Goal: Information Seeking & Learning: Learn about a topic

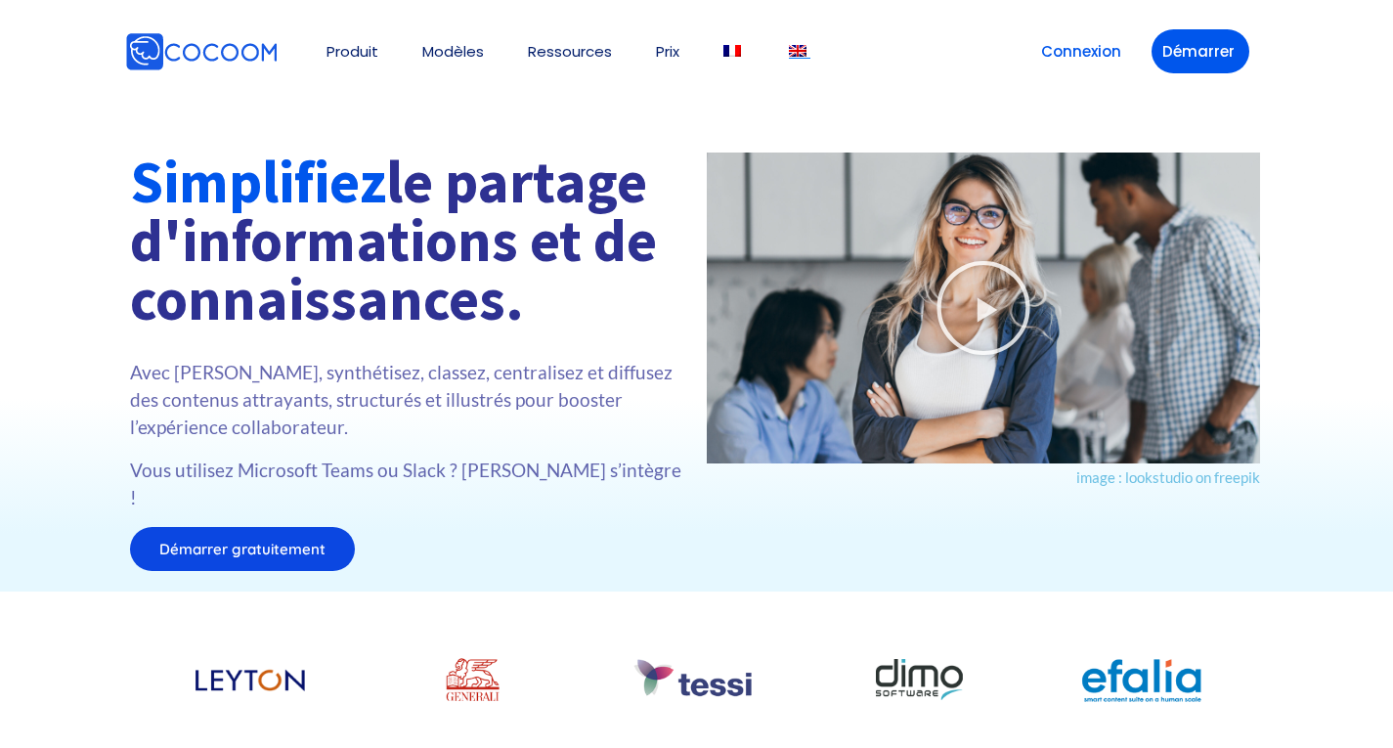
click at [803, 49] on img at bounding box center [798, 51] width 18 height 12
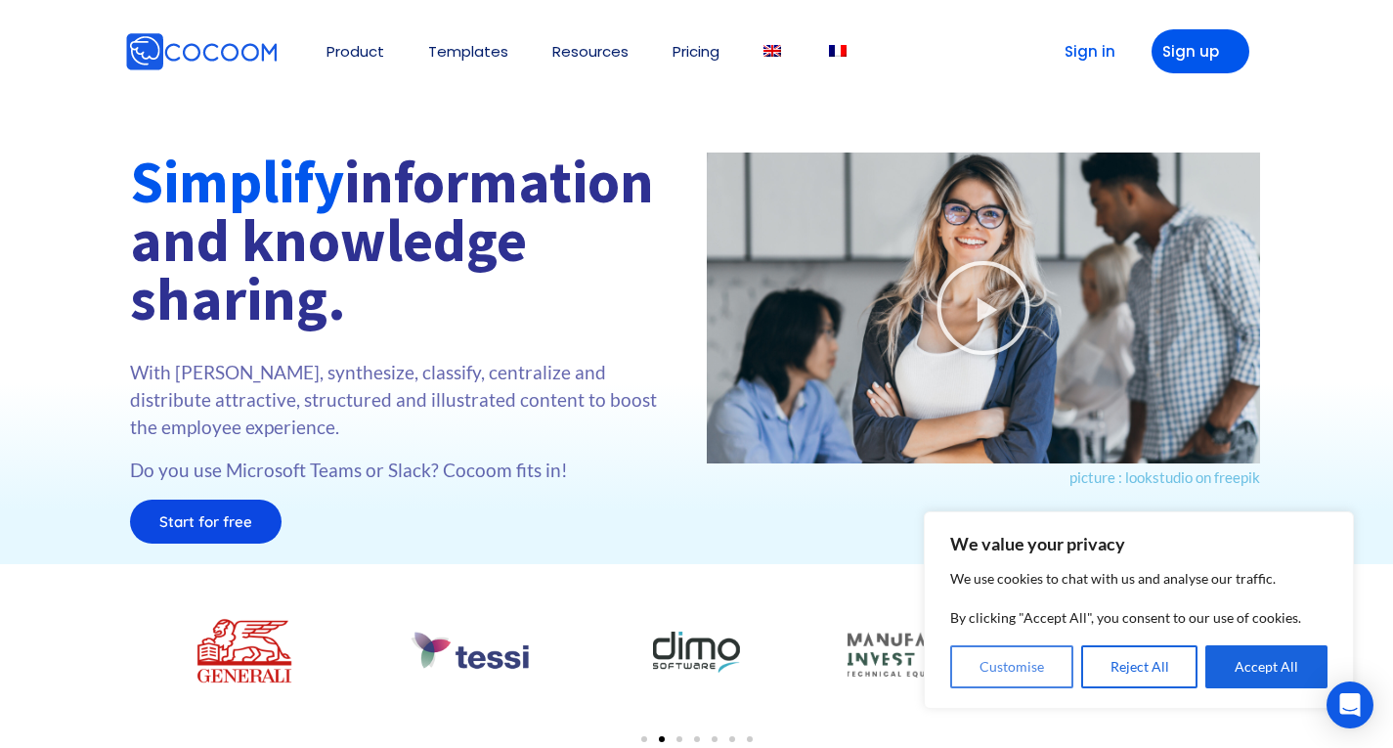
click at [1031, 665] on button "Customise" at bounding box center [1011, 666] width 123 height 43
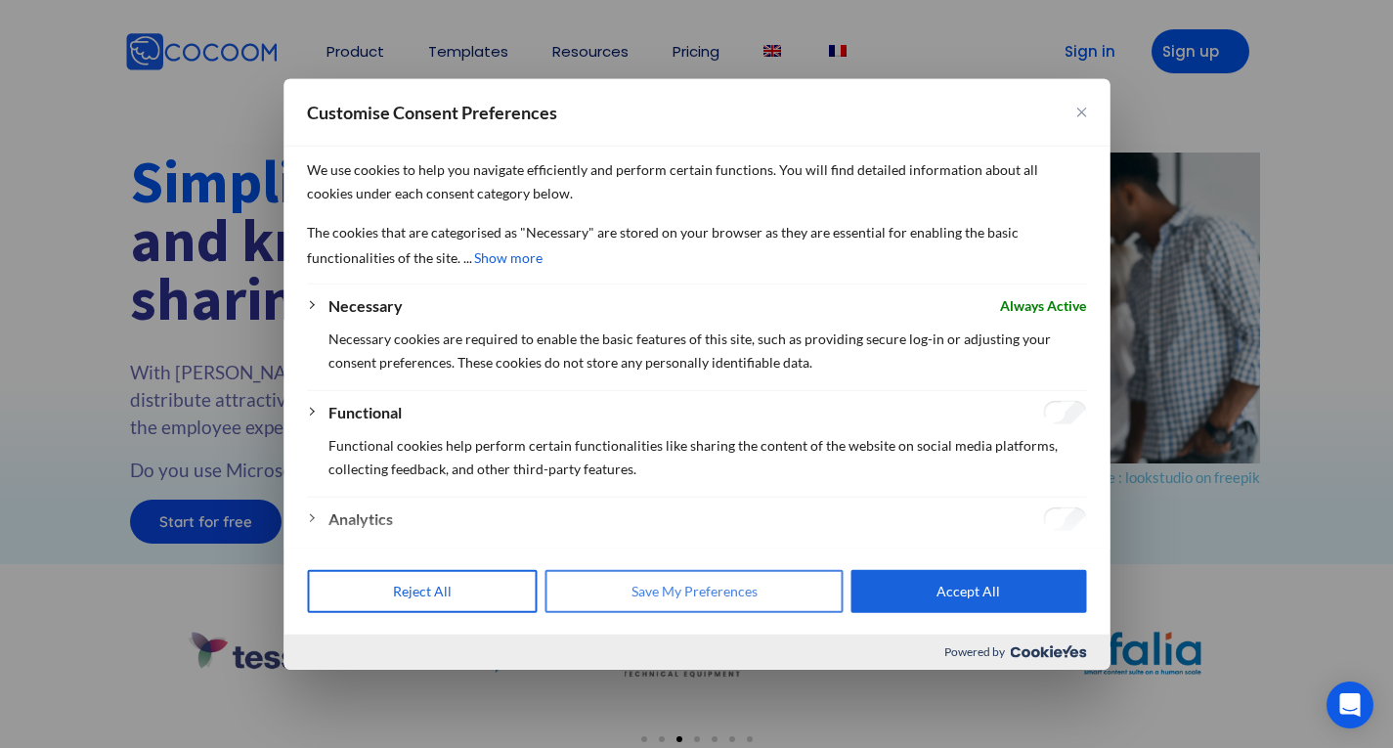
click at [643, 588] on button "Save My Preferences" at bounding box center [694, 591] width 298 height 43
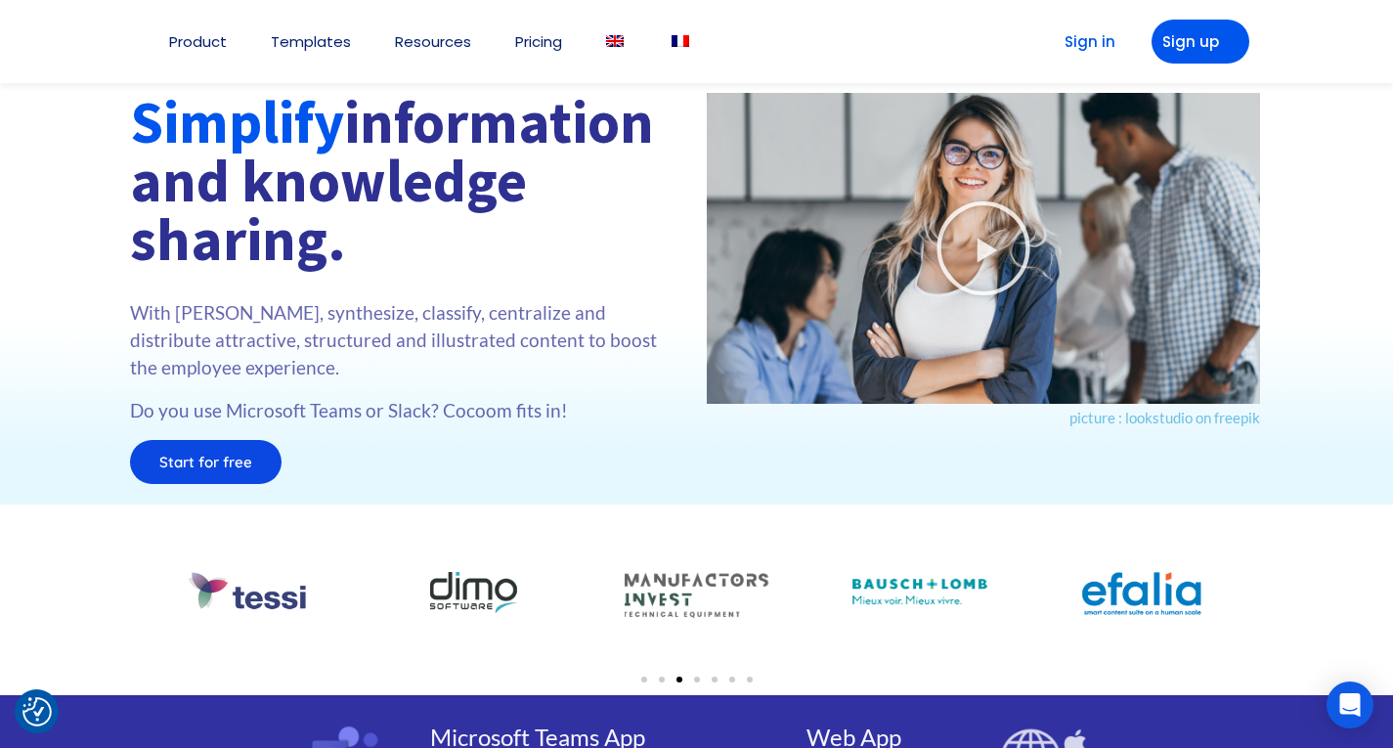
scroll to position [98, 0]
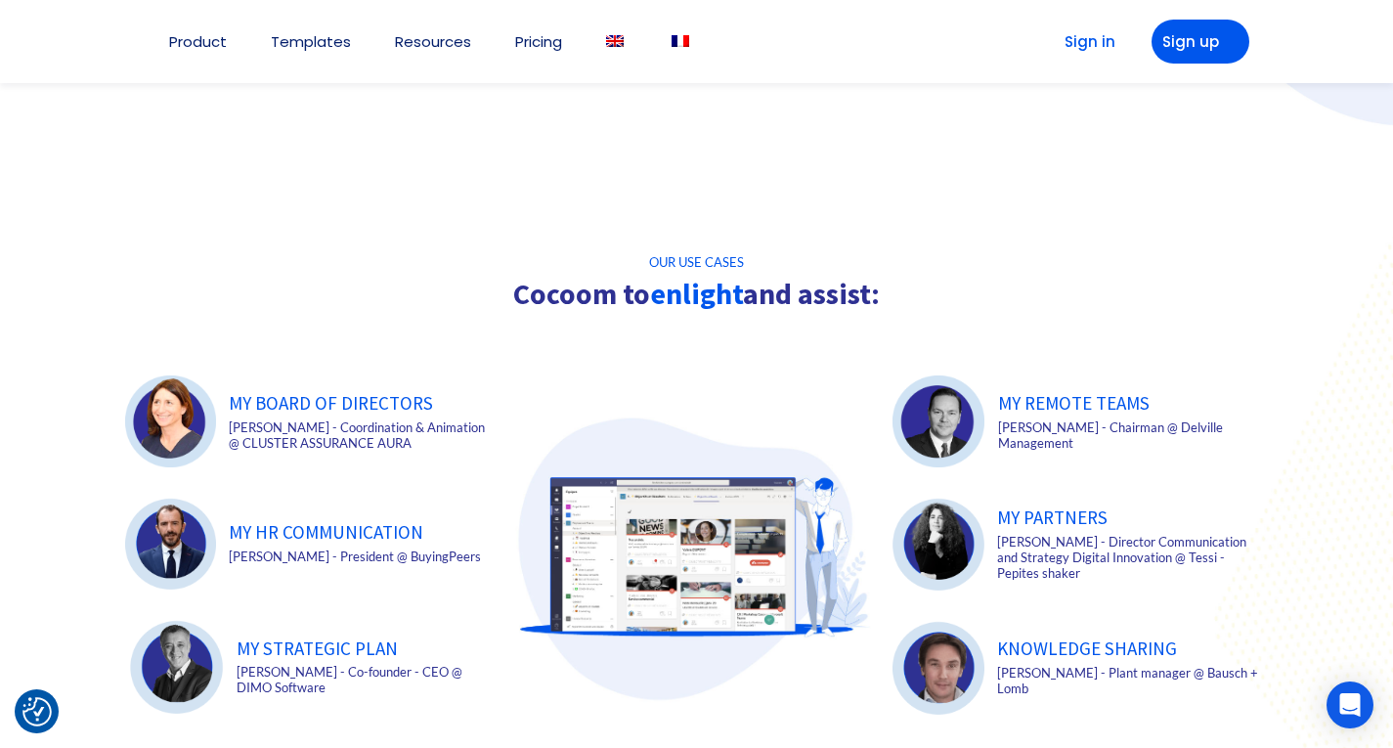
scroll to position [2646, 0]
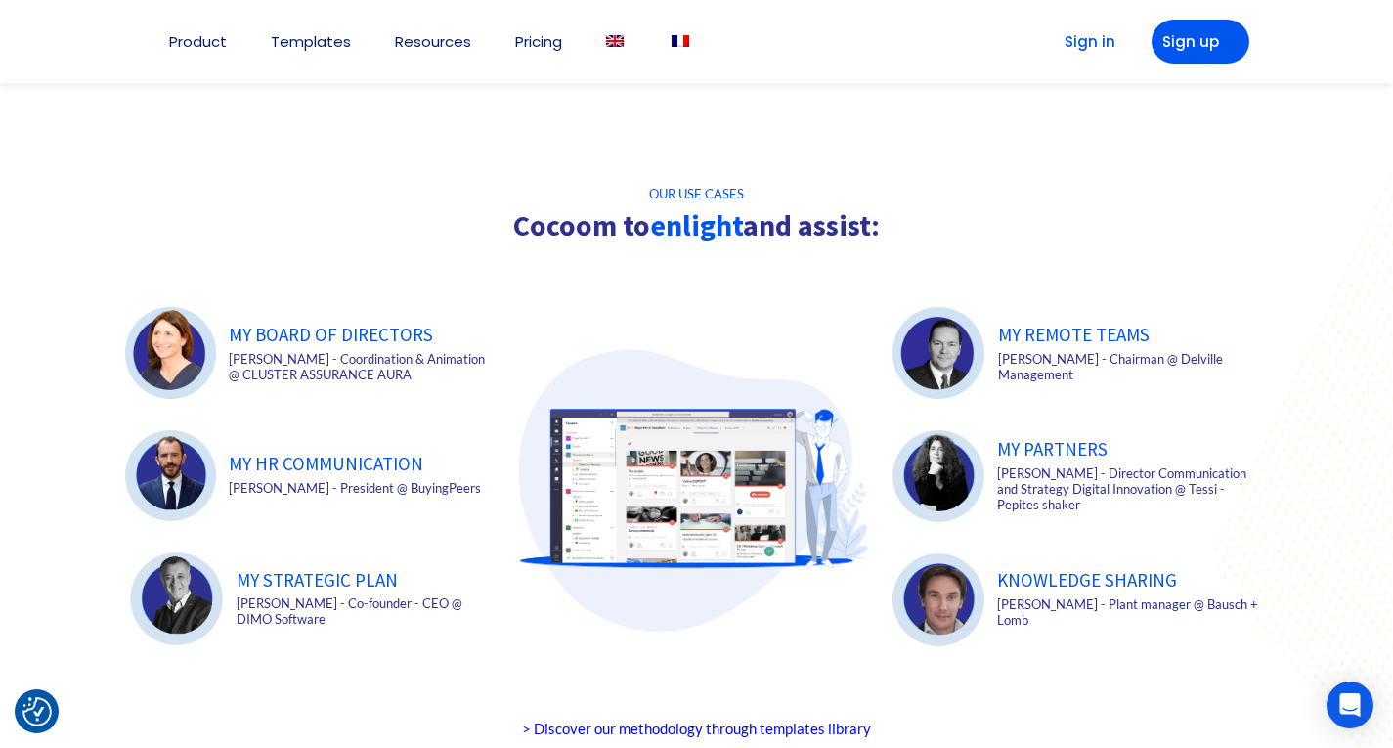
click at [1152, 576] on link "KNOWLEDGE SHARING" at bounding box center [1087, 579] width 180 height 23
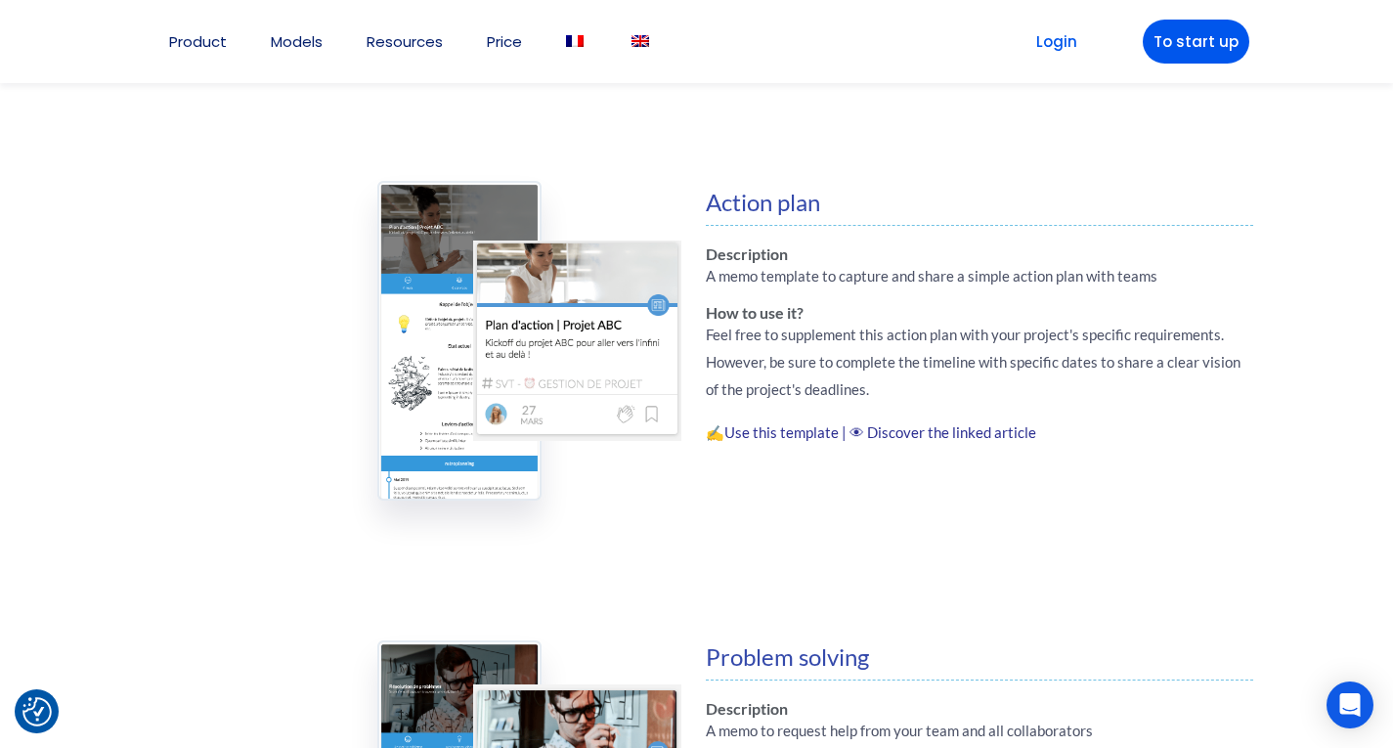
scroll to position [1173, 0]
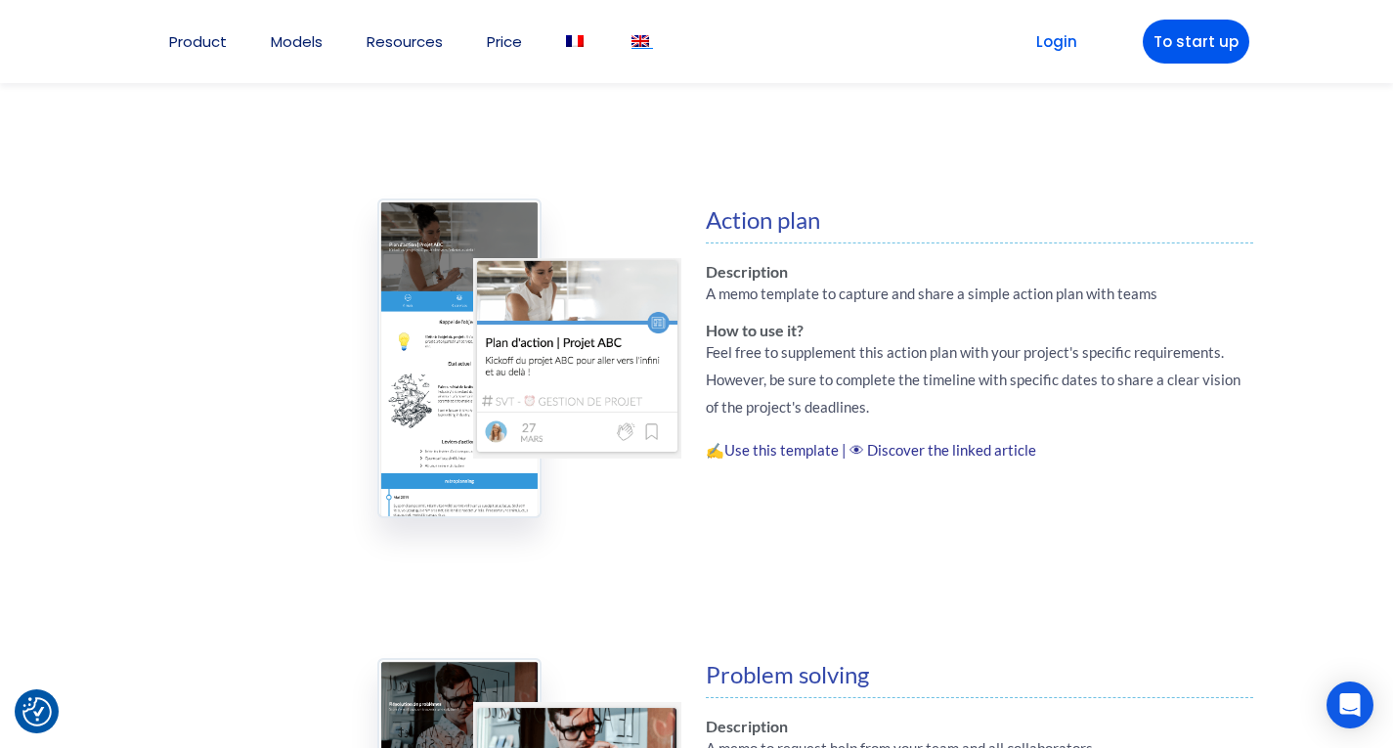
click at [639, 37] on img at bounding box center [640, 41] width 18 height 12
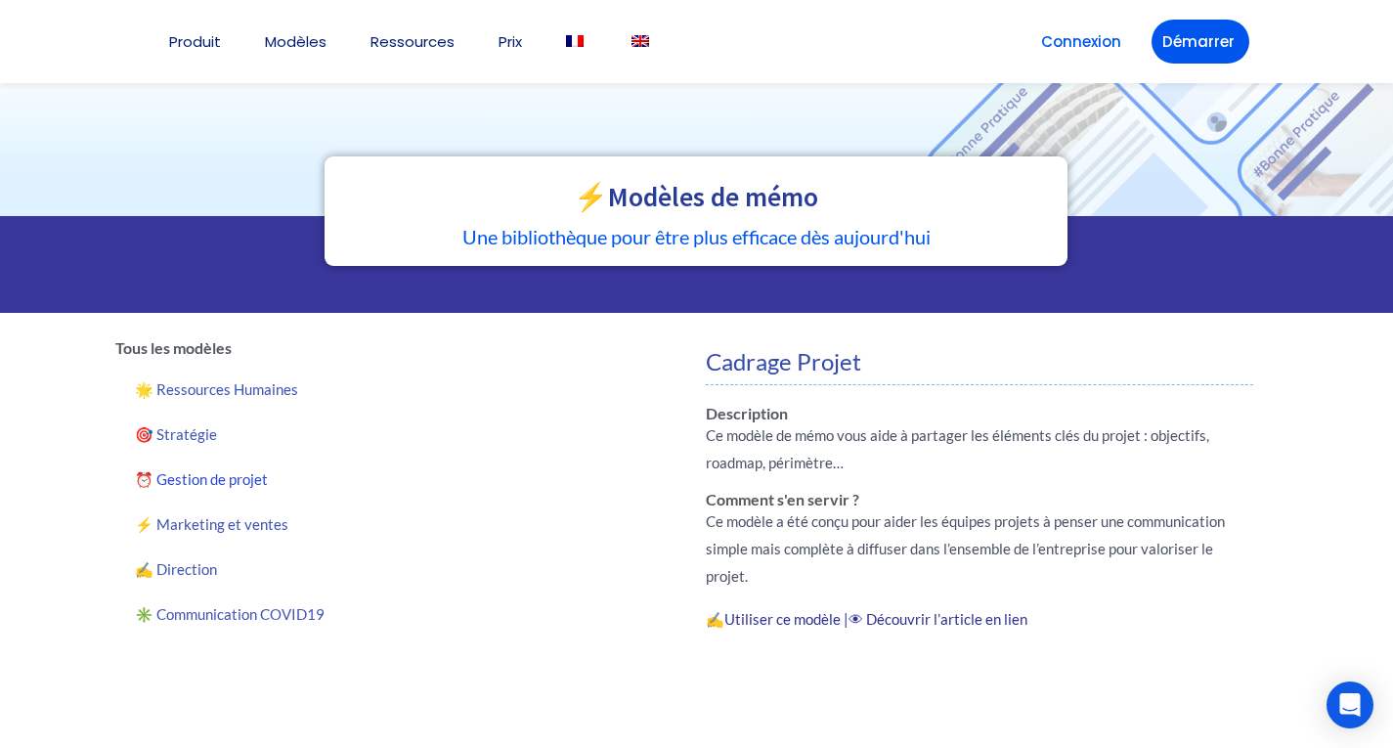
scroll to position [1173, 0]
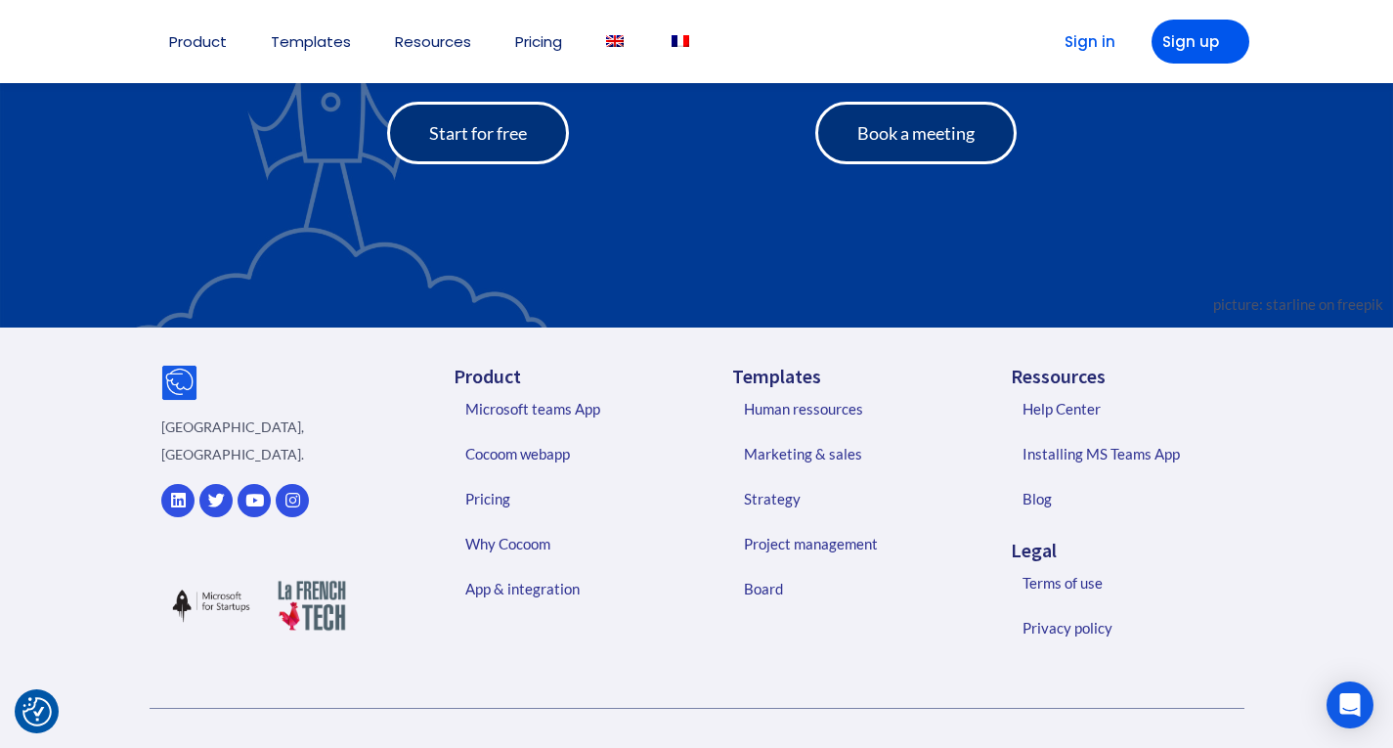
scroll to position [4104, 0]
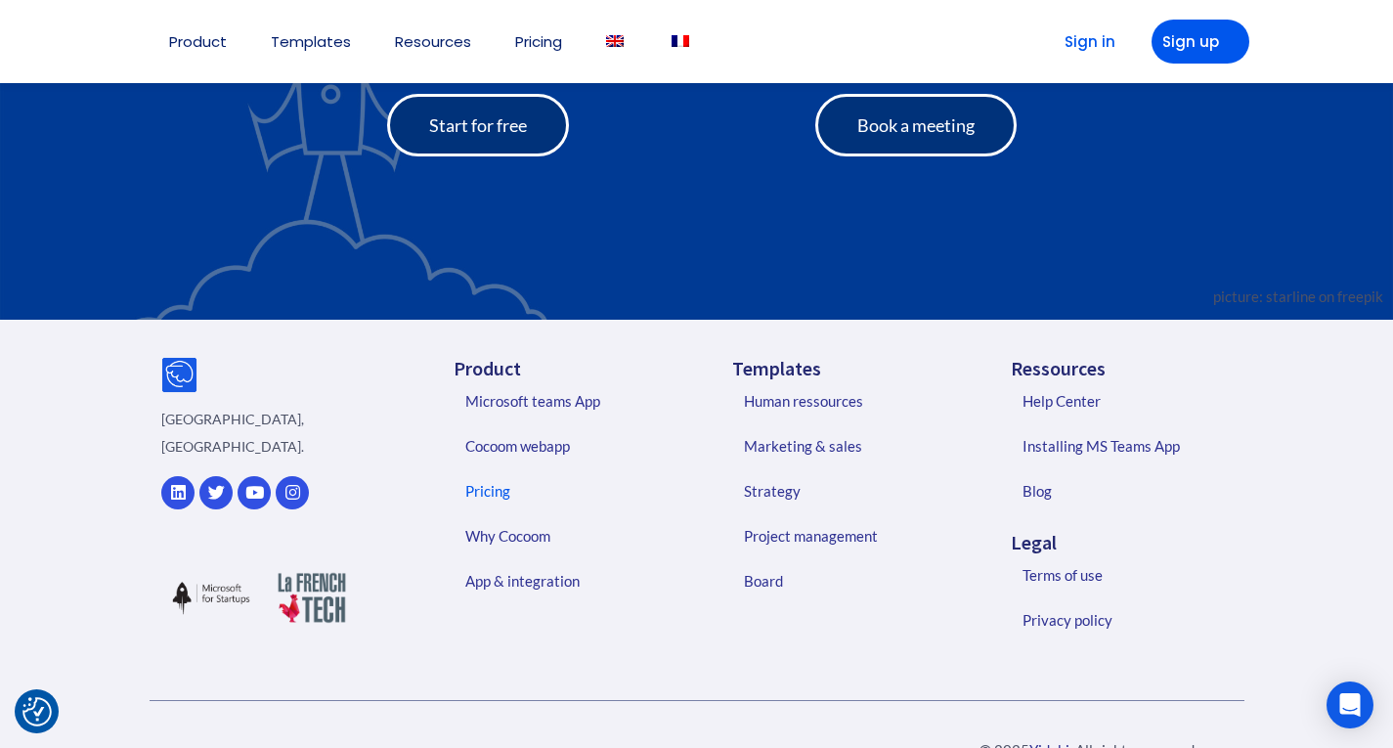
click at [491, 513] on link "Pricing" at bounding box center [571, 490] width 251 height 45
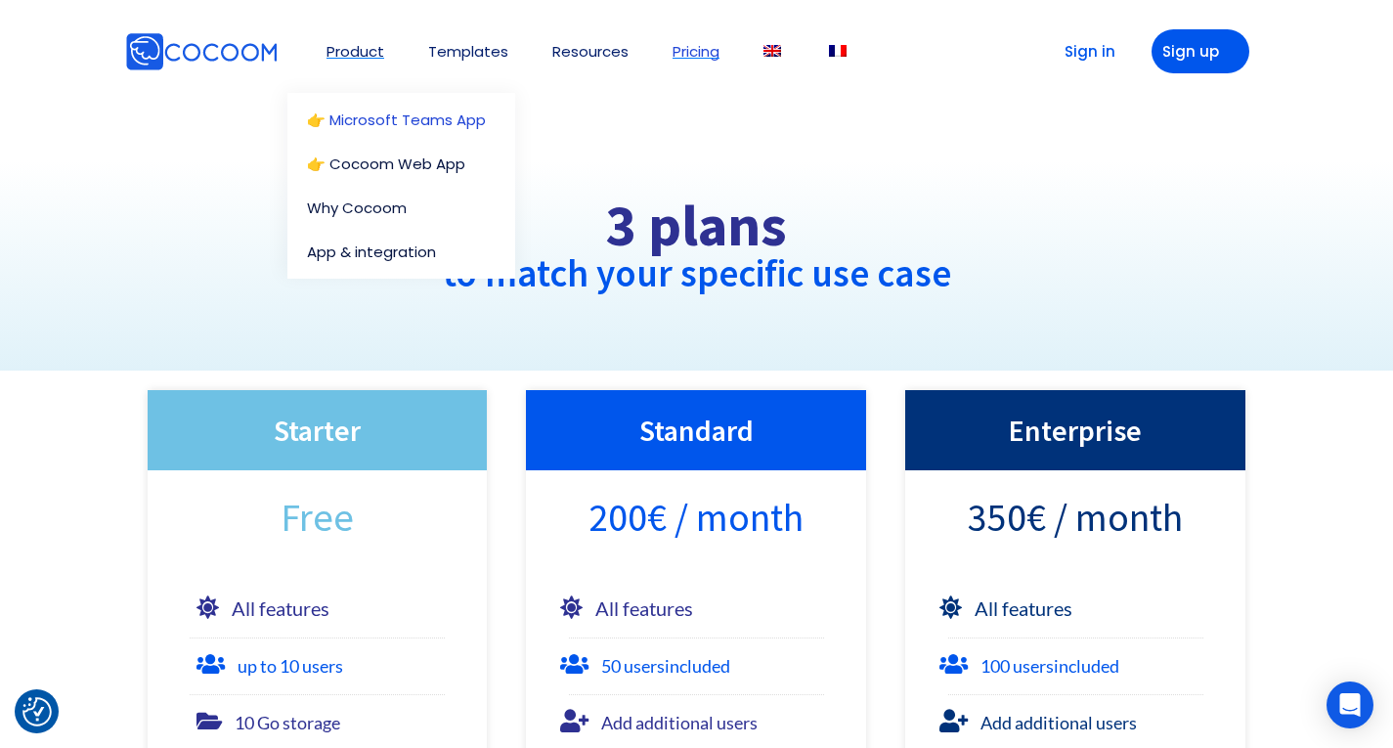
click at [390, 114] on link "👉 Microsoft Teams App" at bounding box center [406, 119] width 198 height 15
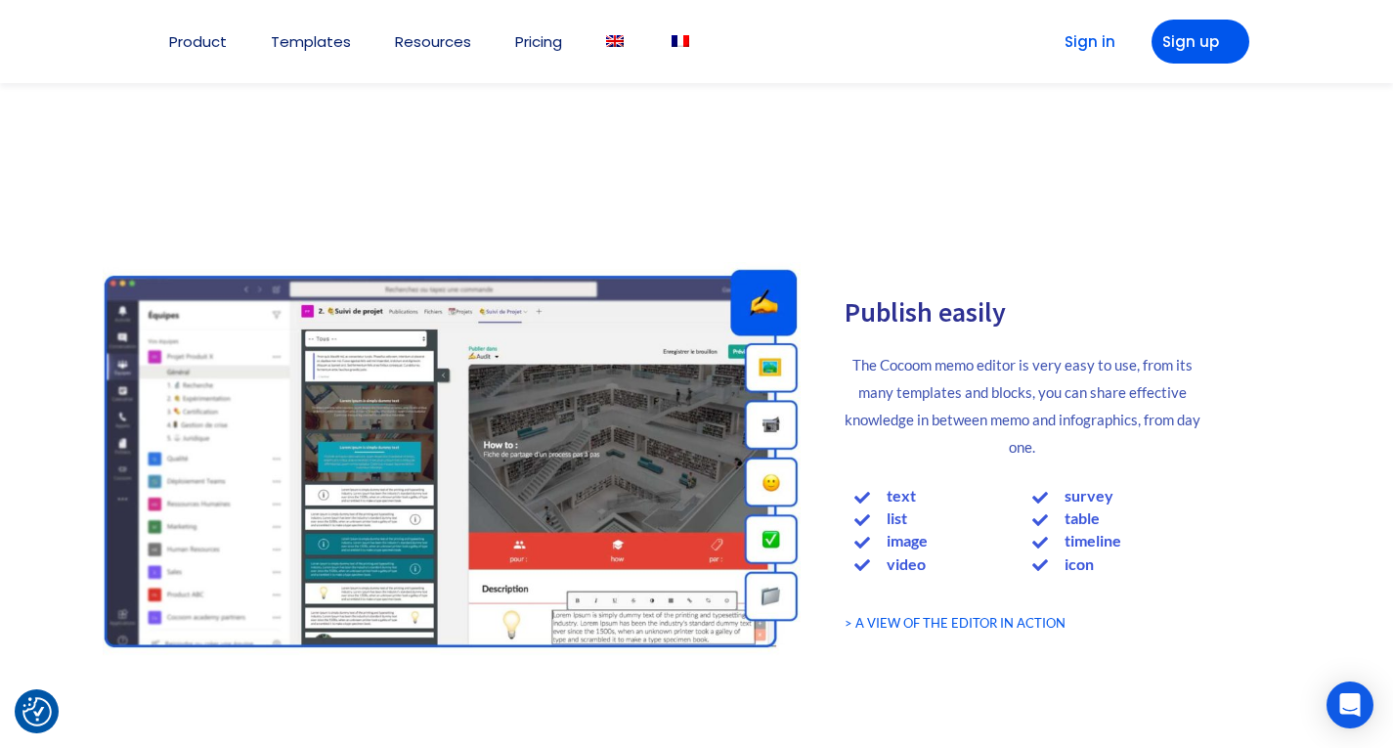
scroll to position [1564, 0]
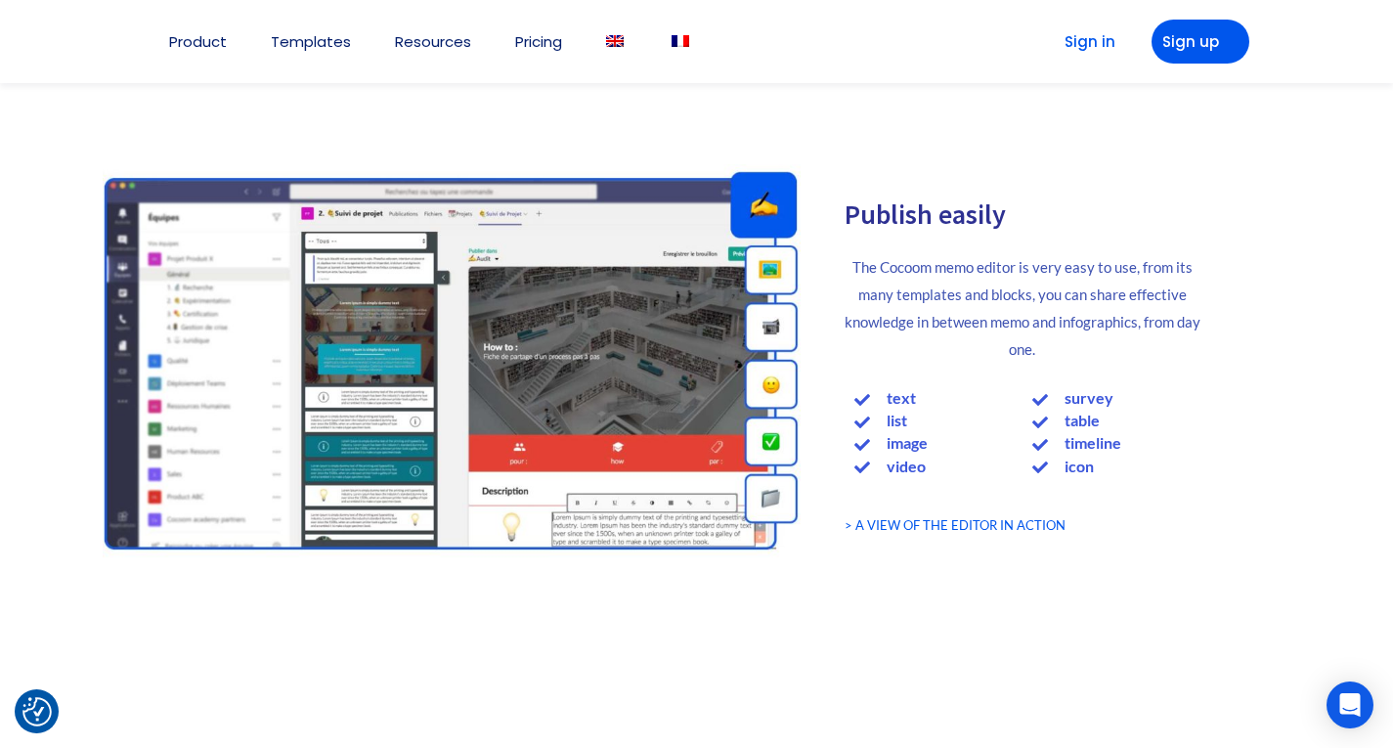
click at [973, 526] on link "> A VIEW OF THE EDITOR IN ACTION" at bounding box center [954, 525] width 221 height 16
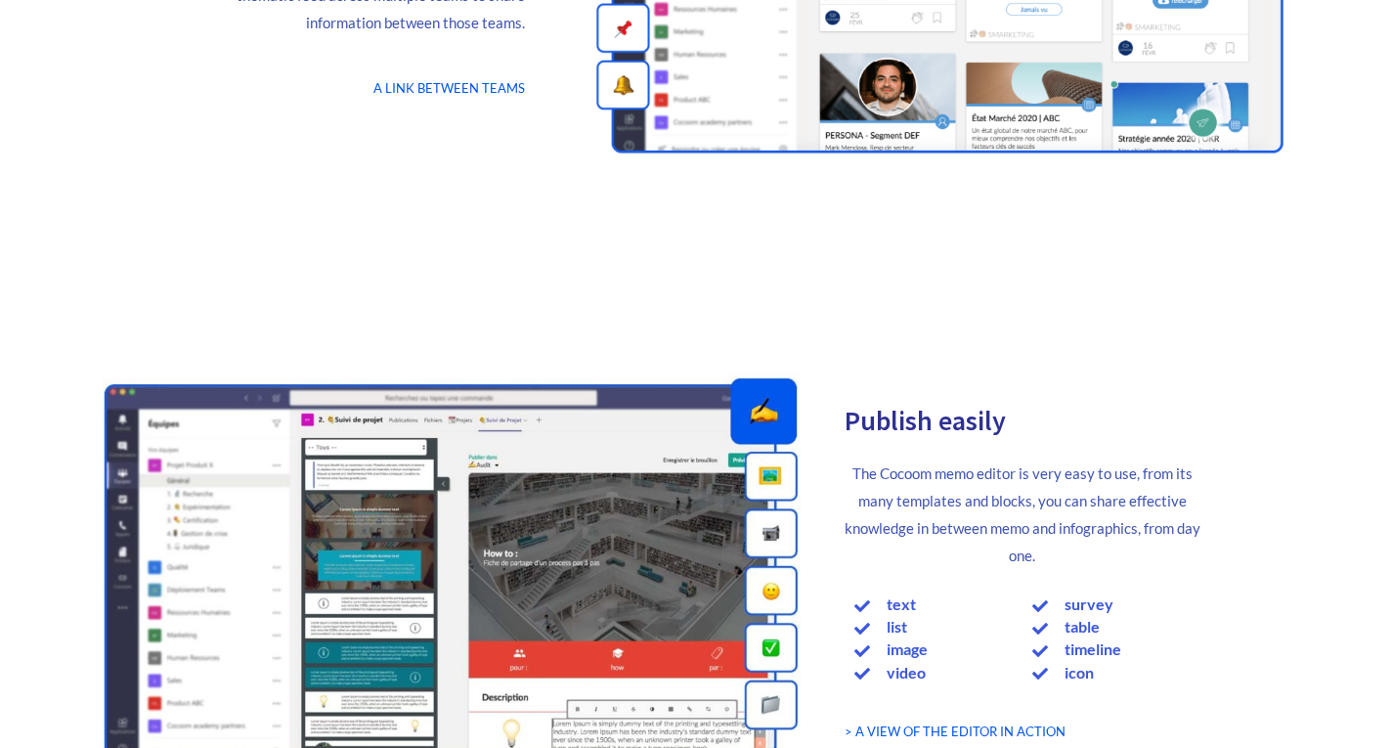
scroll to position [1564, 0]
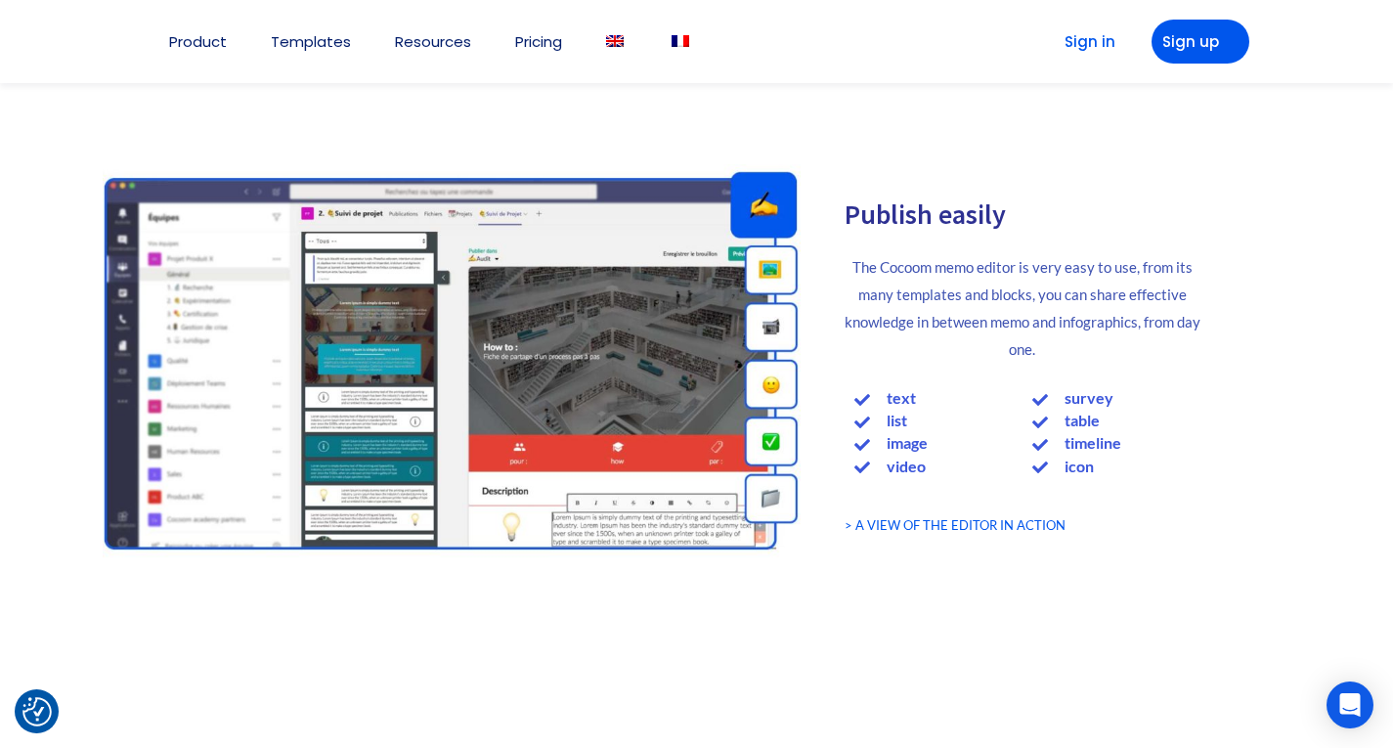
click at [964, 526] on link "> A VIEW OF THE EDITOR IN ACTION" at bounding box center [954, 525] width 221 height 16
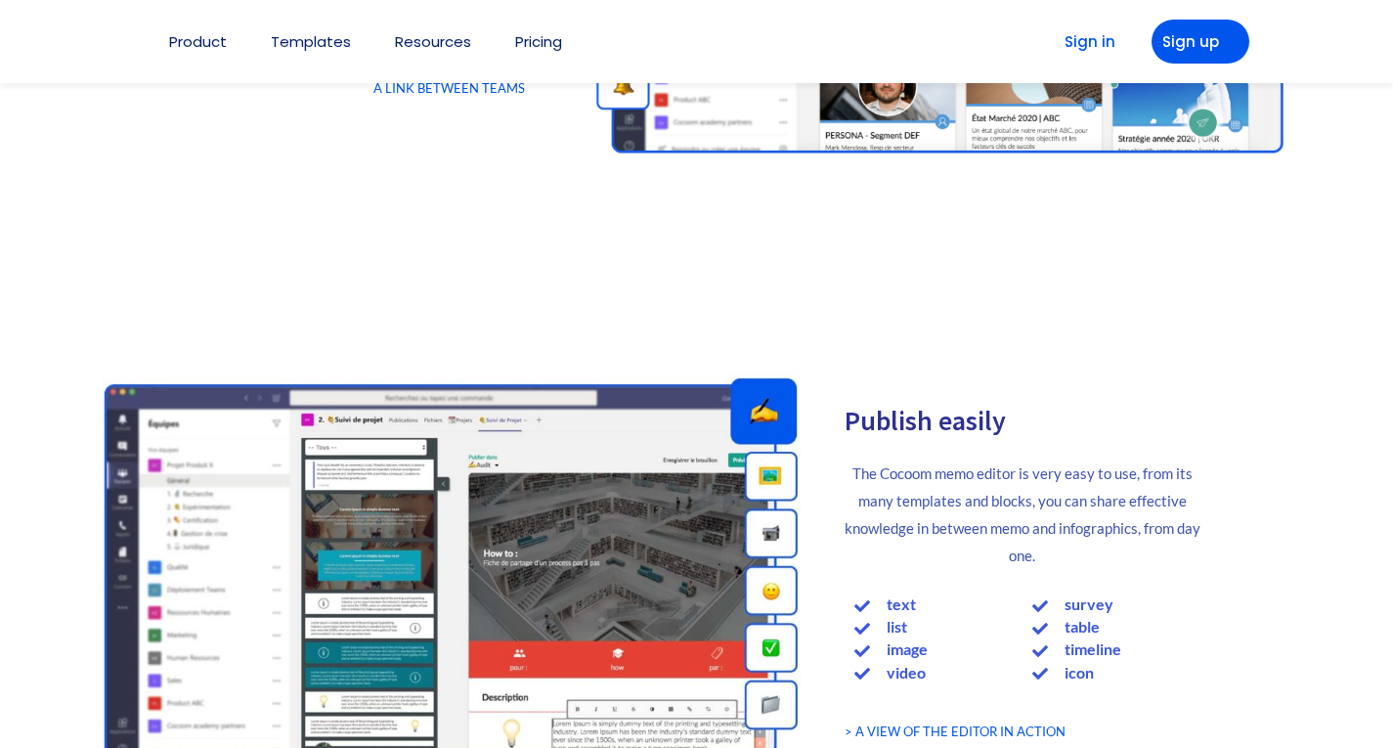
scroll to position [1564, 0]
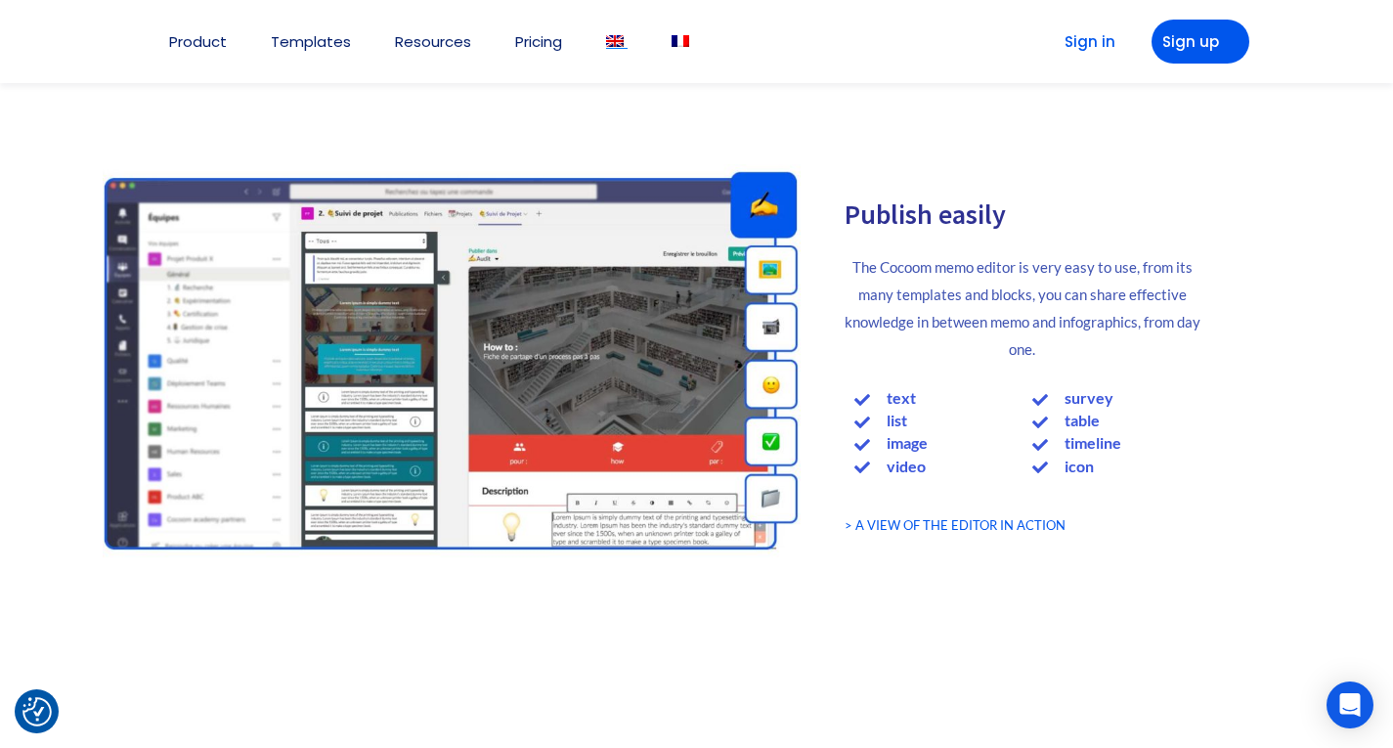
click at [616, 42] on img at bounding box center [615, 41] width 18 height 12
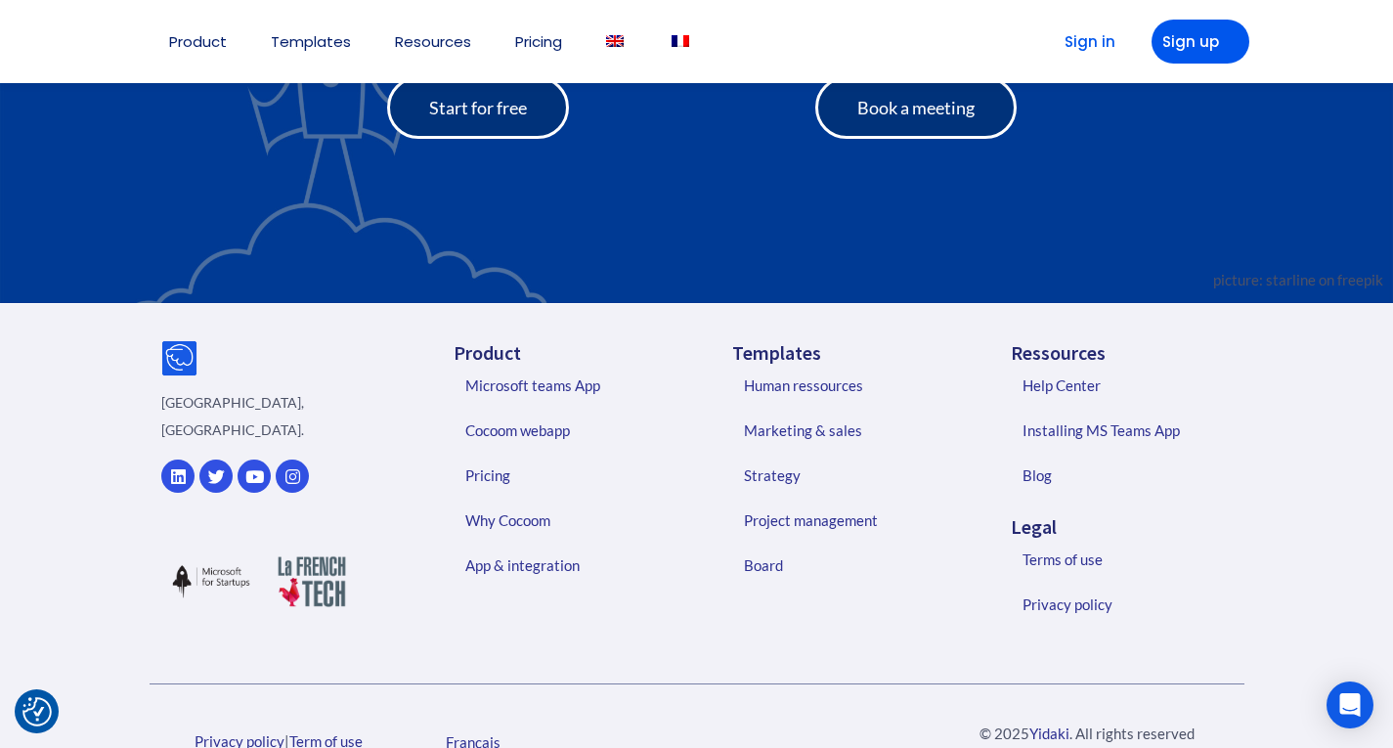
scroll to position [5179, 0]
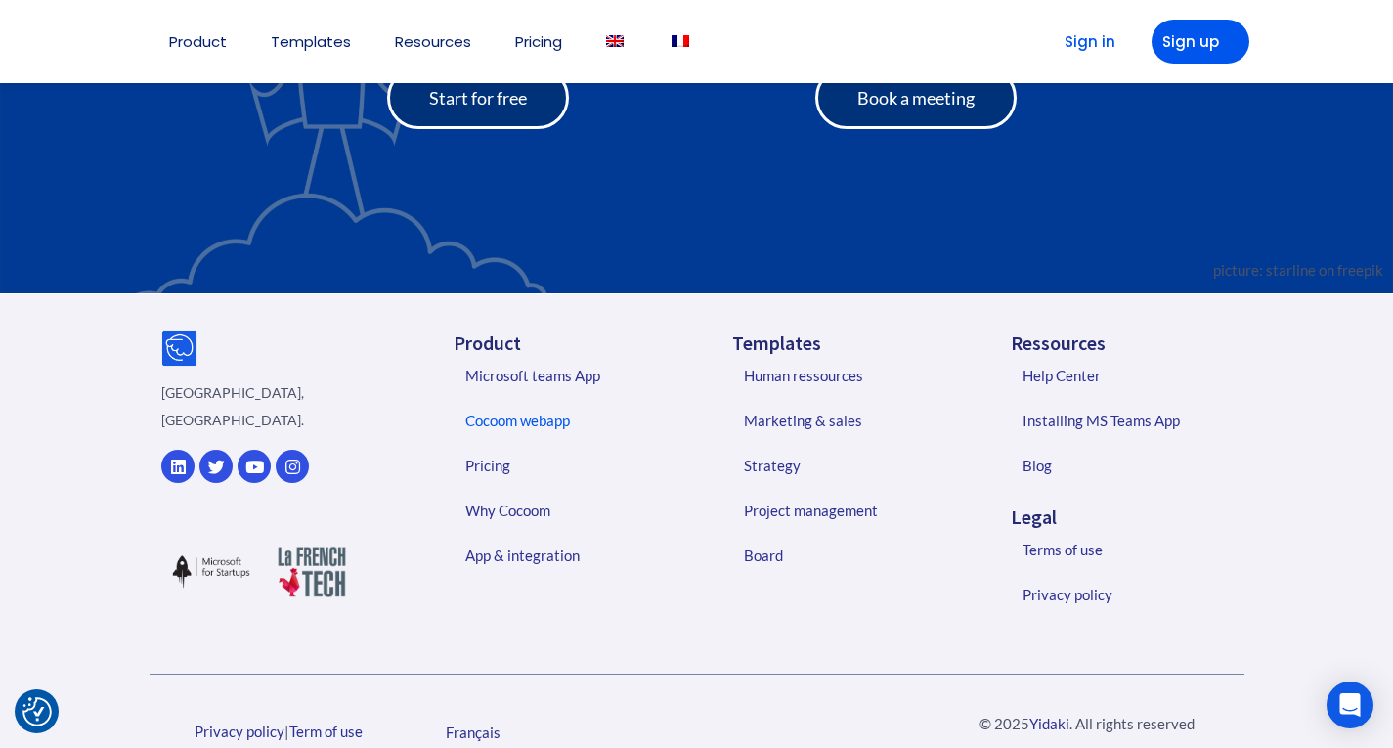
click at [556, 417] on link "Cocoom webapp" at bounding box center [571, 420] width 251 height 45
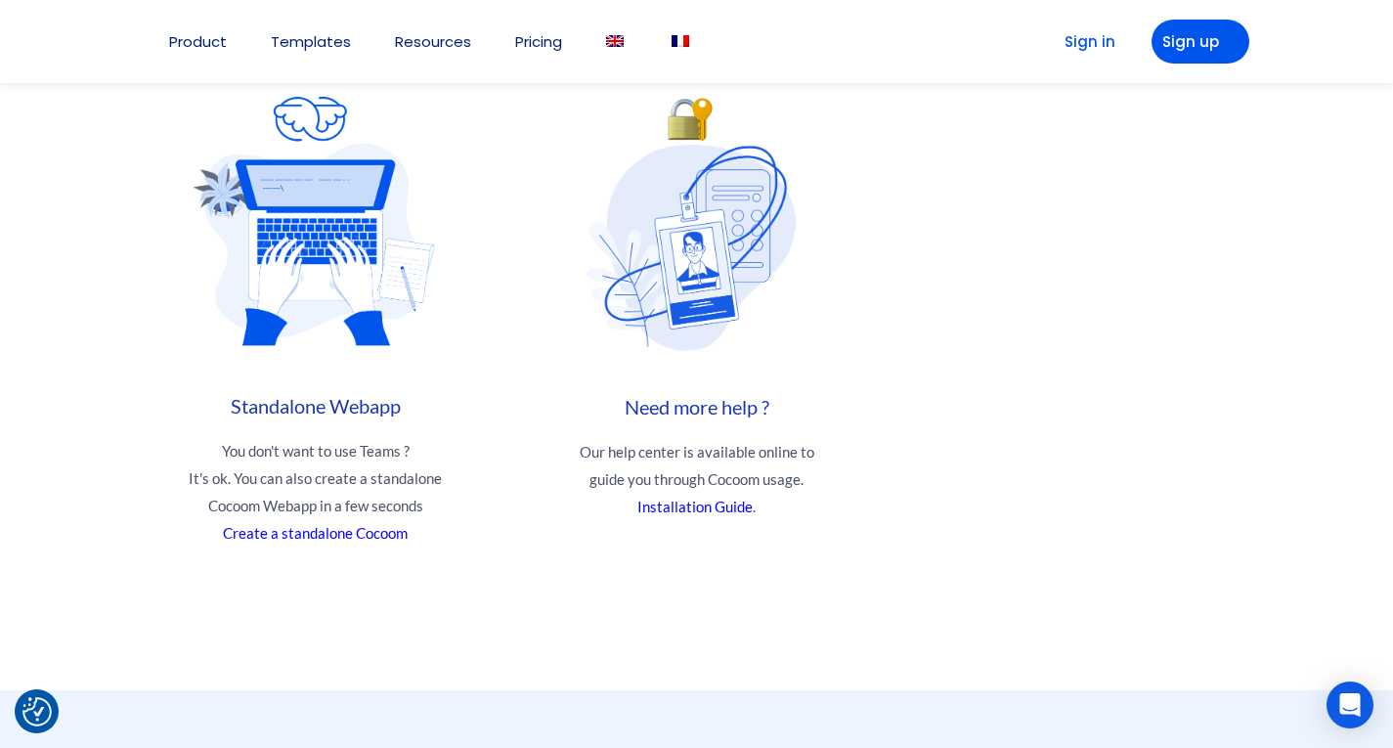
scroll to position [5082, 0]
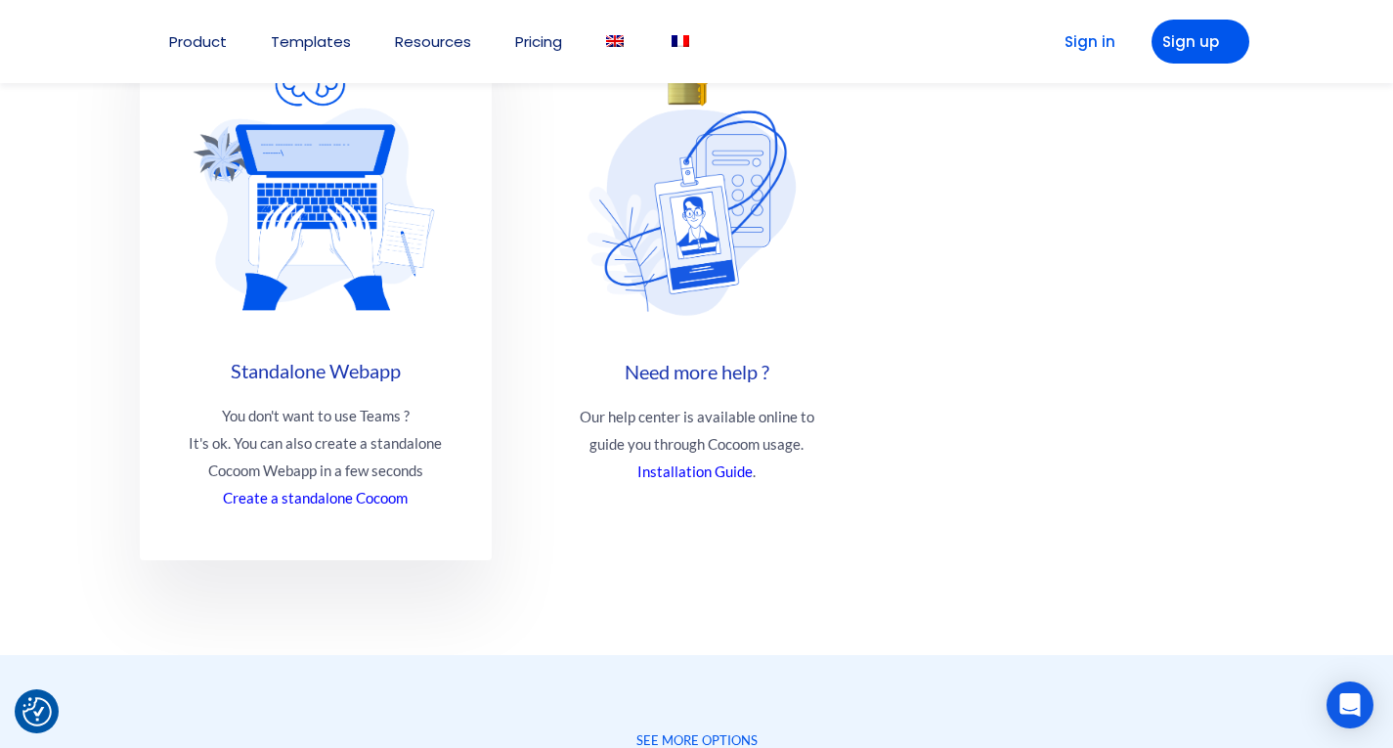
click at [381, 472] on p "You don't want to use Teams ? It's ok. You can also create a standalone Cocoom …" at bounding box center [316, 456] width 254 height 109
click at [307, 497] on link "Create a standalone Cocoom" at bounding box center [315, 498] width 185 height 18
